Goal: Transaction & Acquisition: Subscribe to service/newsletter

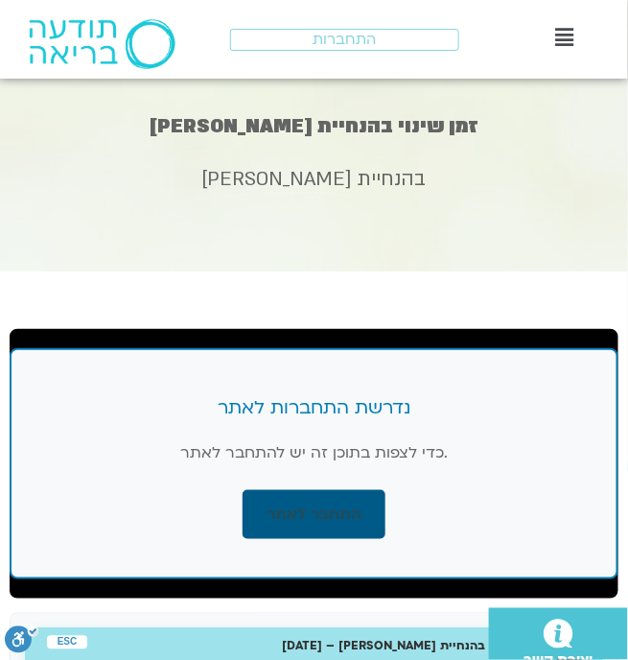
click at [326, 507] on link "התחבר לאתר" at bounding box center [314, 514] width 143 height 49
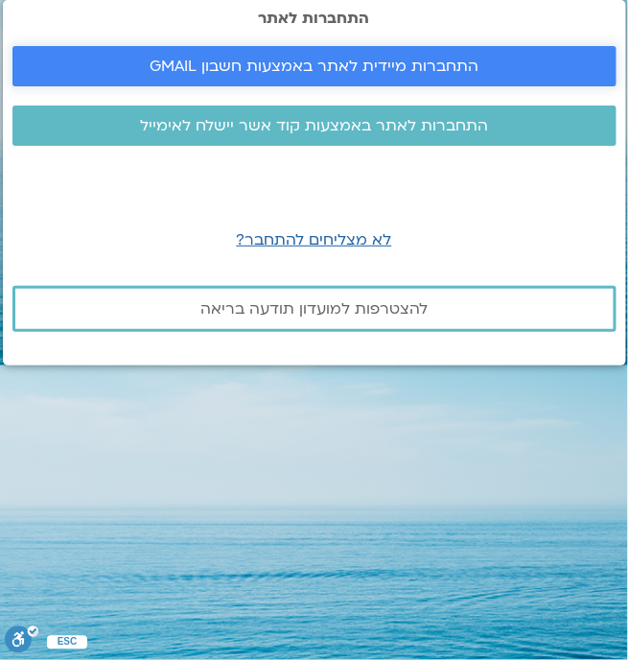
click at [318, 64] on span "התחברות מיידית לאתר באמצעות חשבון GMAIL" at bounding box center [314, 66] width 329 height 17
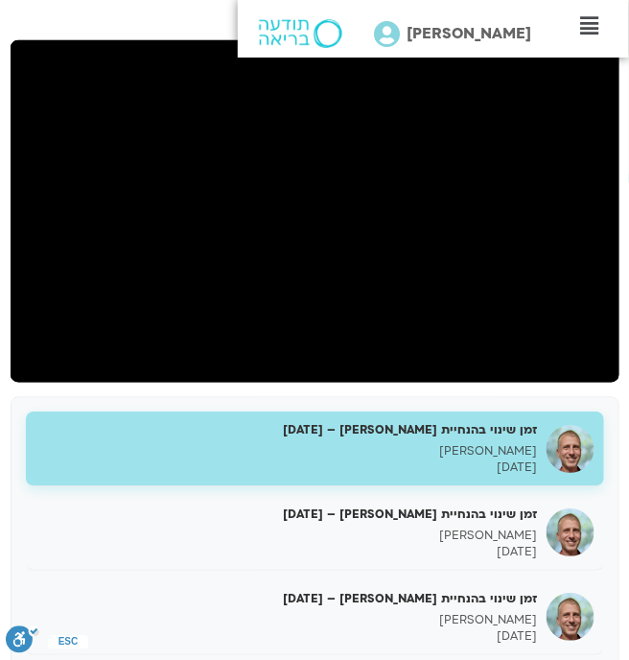
scroll to position [287, 0]
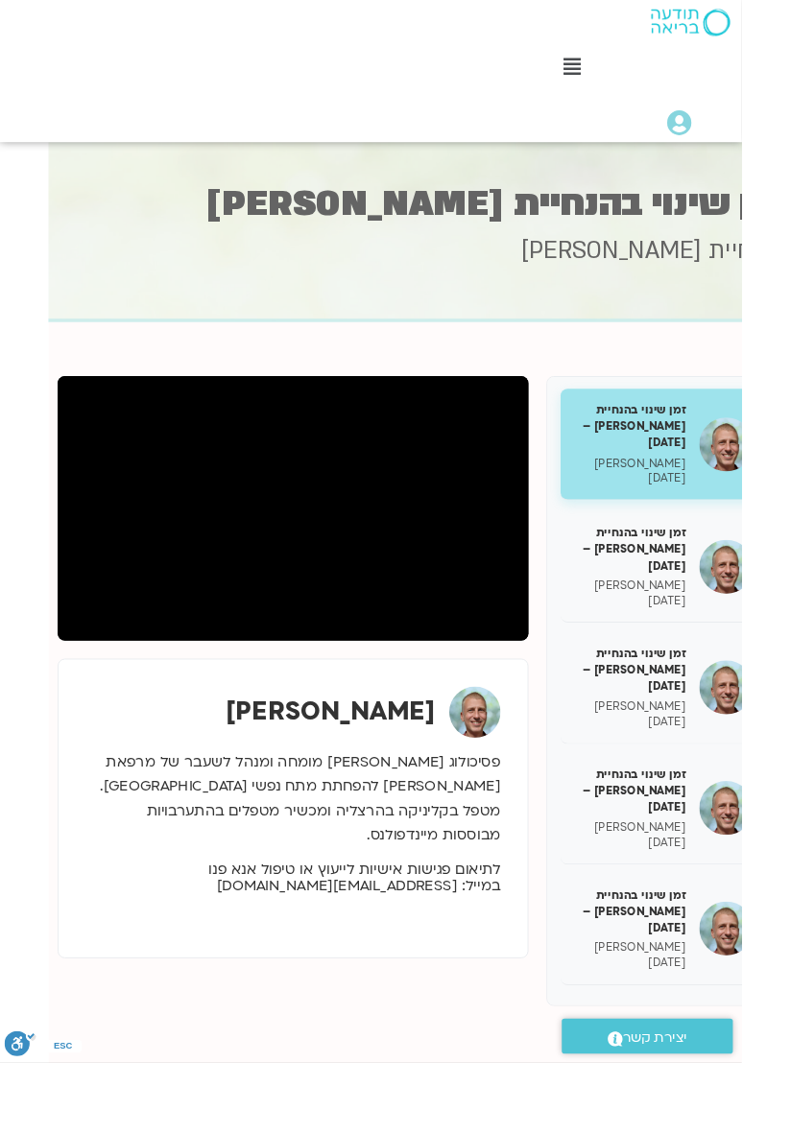
click at [700, 502] on p "29/10/2024" at bounding box center [671, 510] width 119 height 16
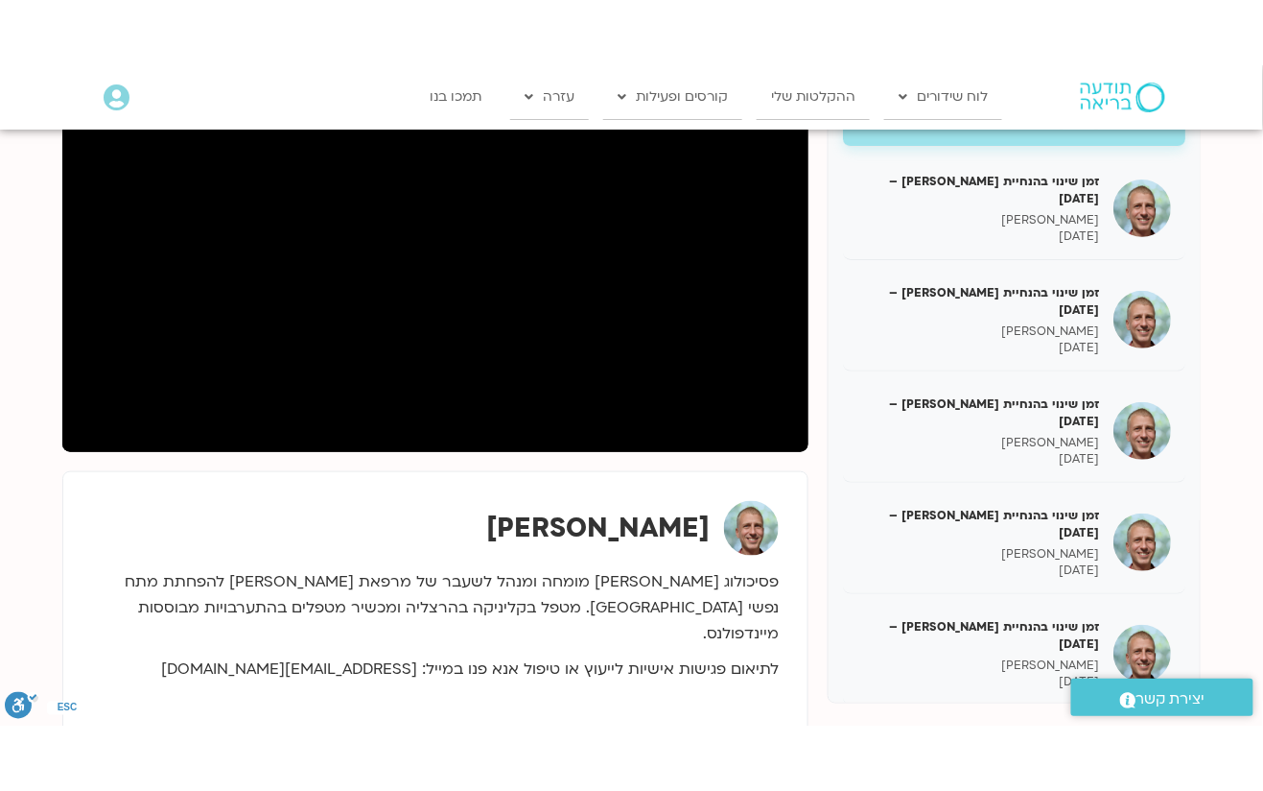
scroll to position [342, 0]
